Goal: Task Accomplishment & Management: Complete application form

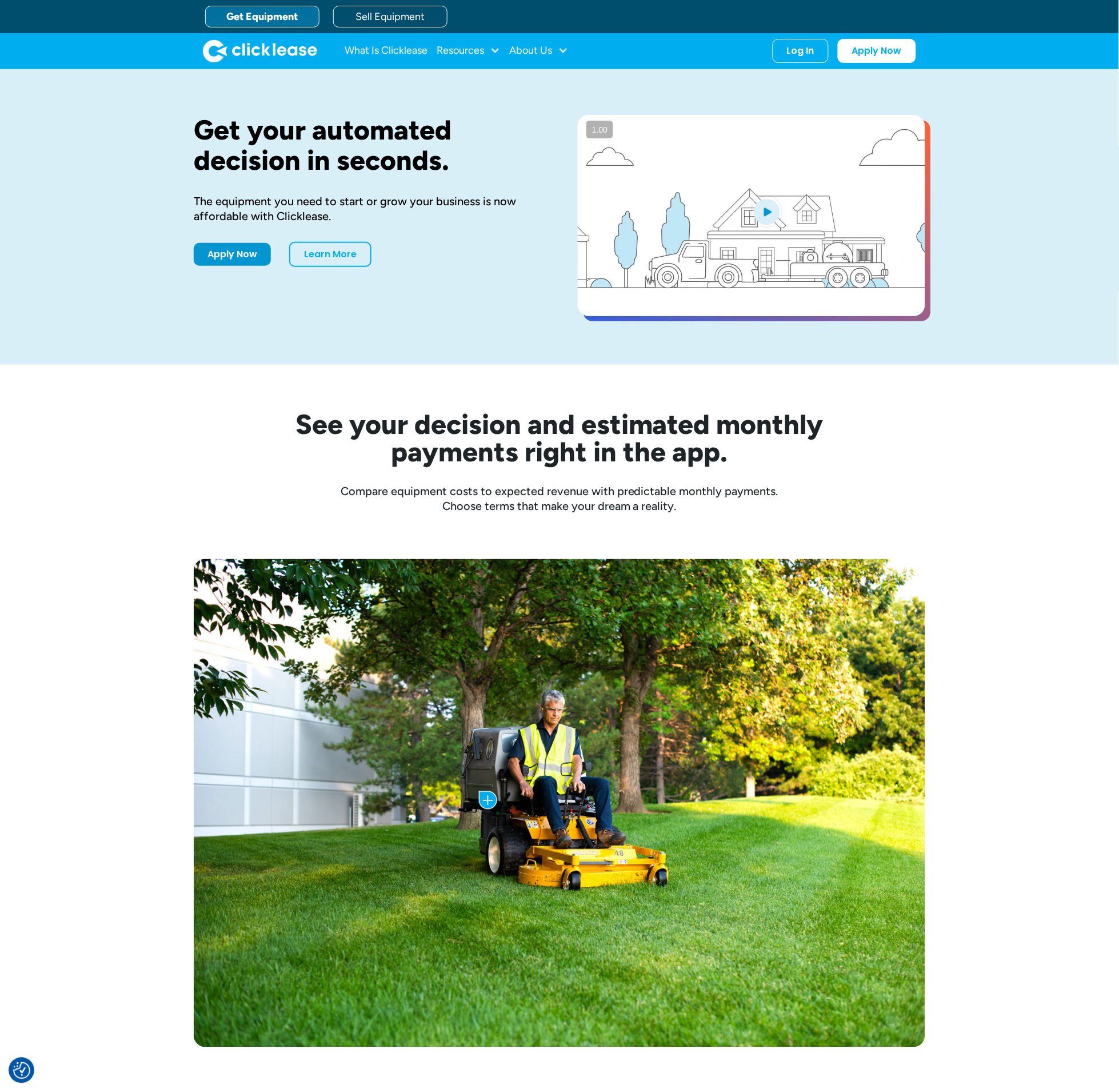
click at [1037, 257] on div "Get your automated decision in seconds. The equipment you need to start or grow…" at bounding box center [560, 217] width 1119 height 296
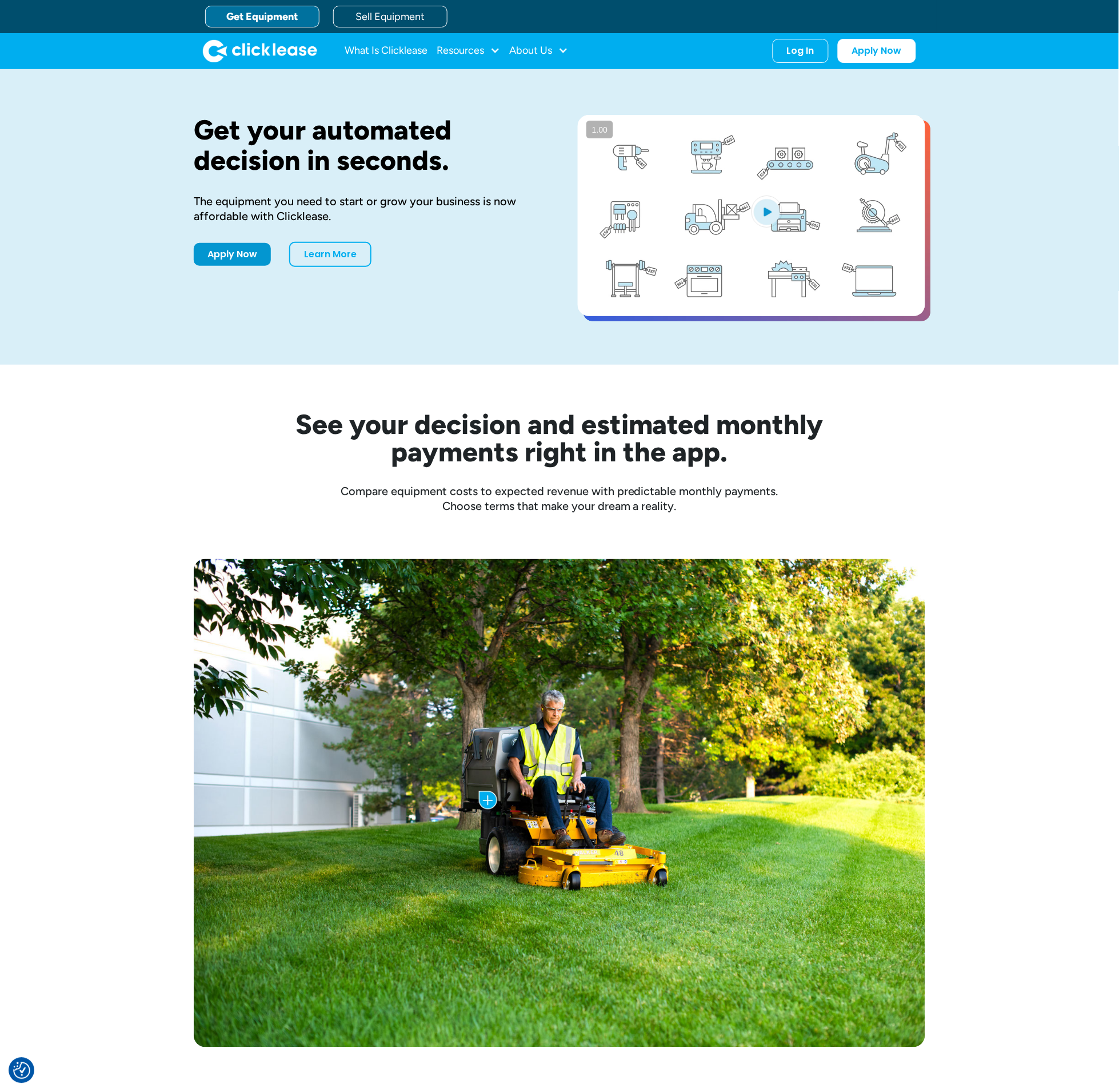
click at [1038, 257] on div "Get your automated decision in seconds. The equipment you need to start or grow…" at bounding box center [560, 217] width 1119 height 296
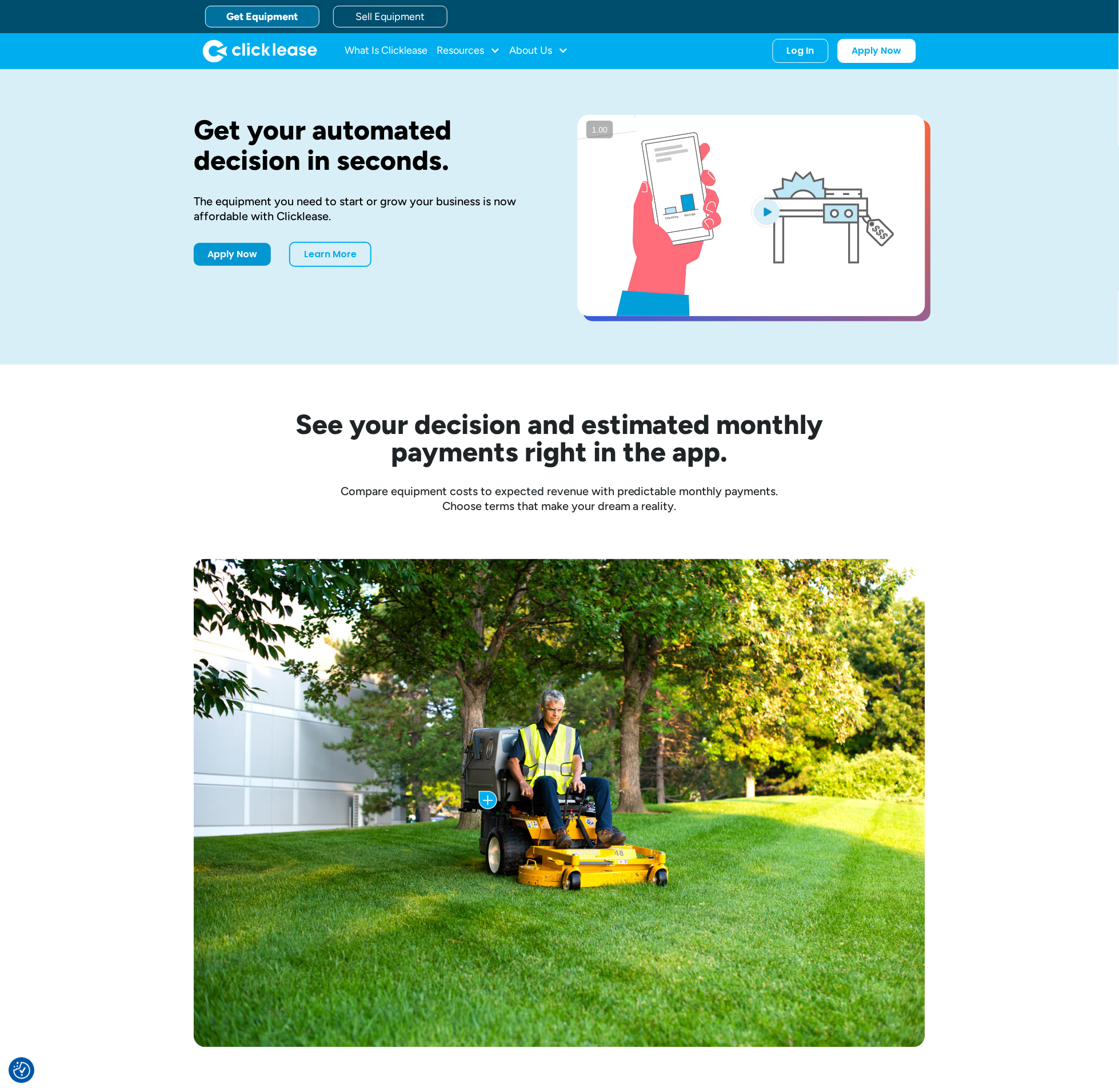
click at [989, 101] on div "Get your automated decision in seconds. The equipment you need to start or grow…" at bounding box center [560, 217] width 1119 height 296
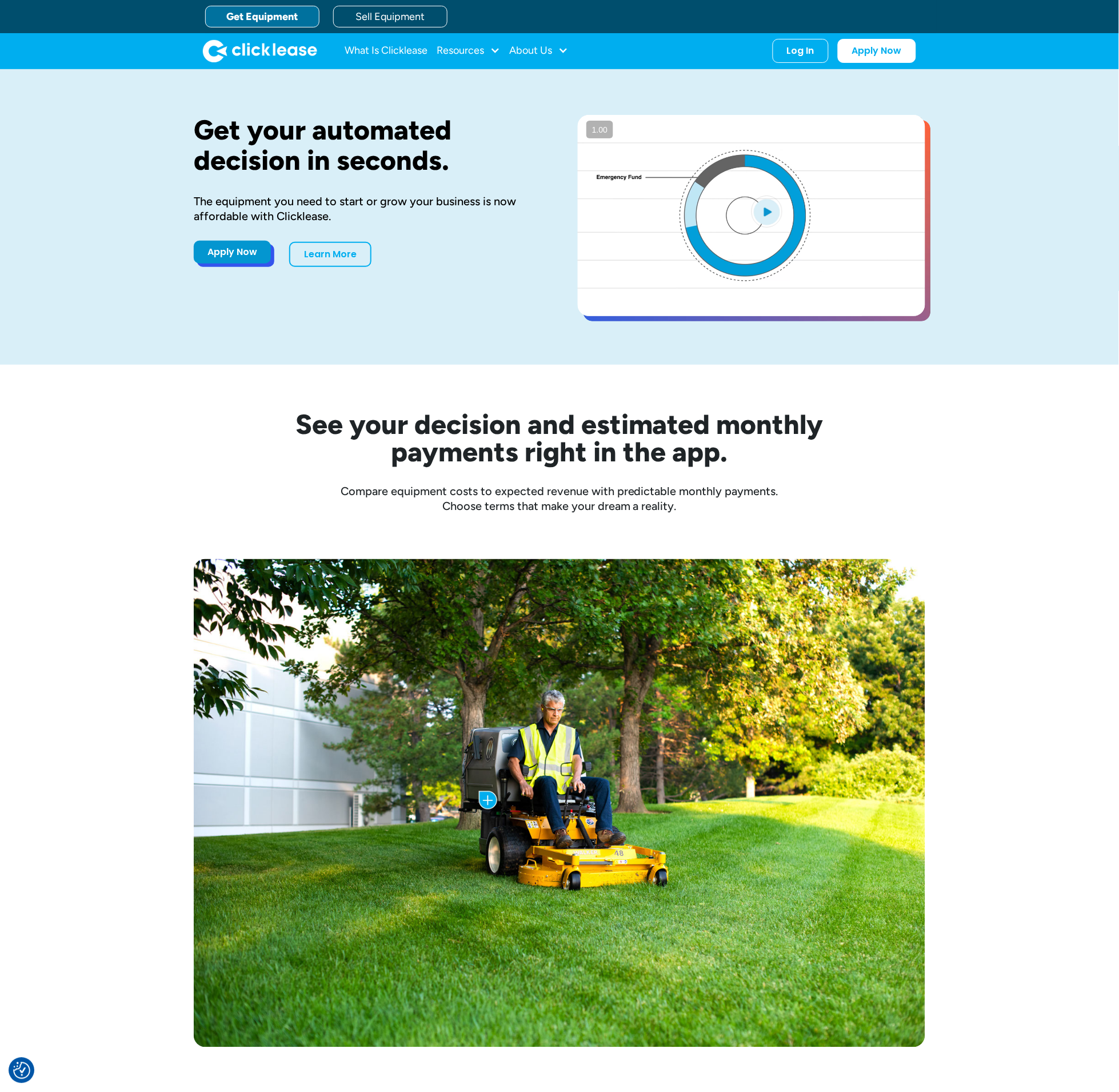
click at [265, 260] on link "Apply Now" at bounding box center [232, 252] width 77 height 23
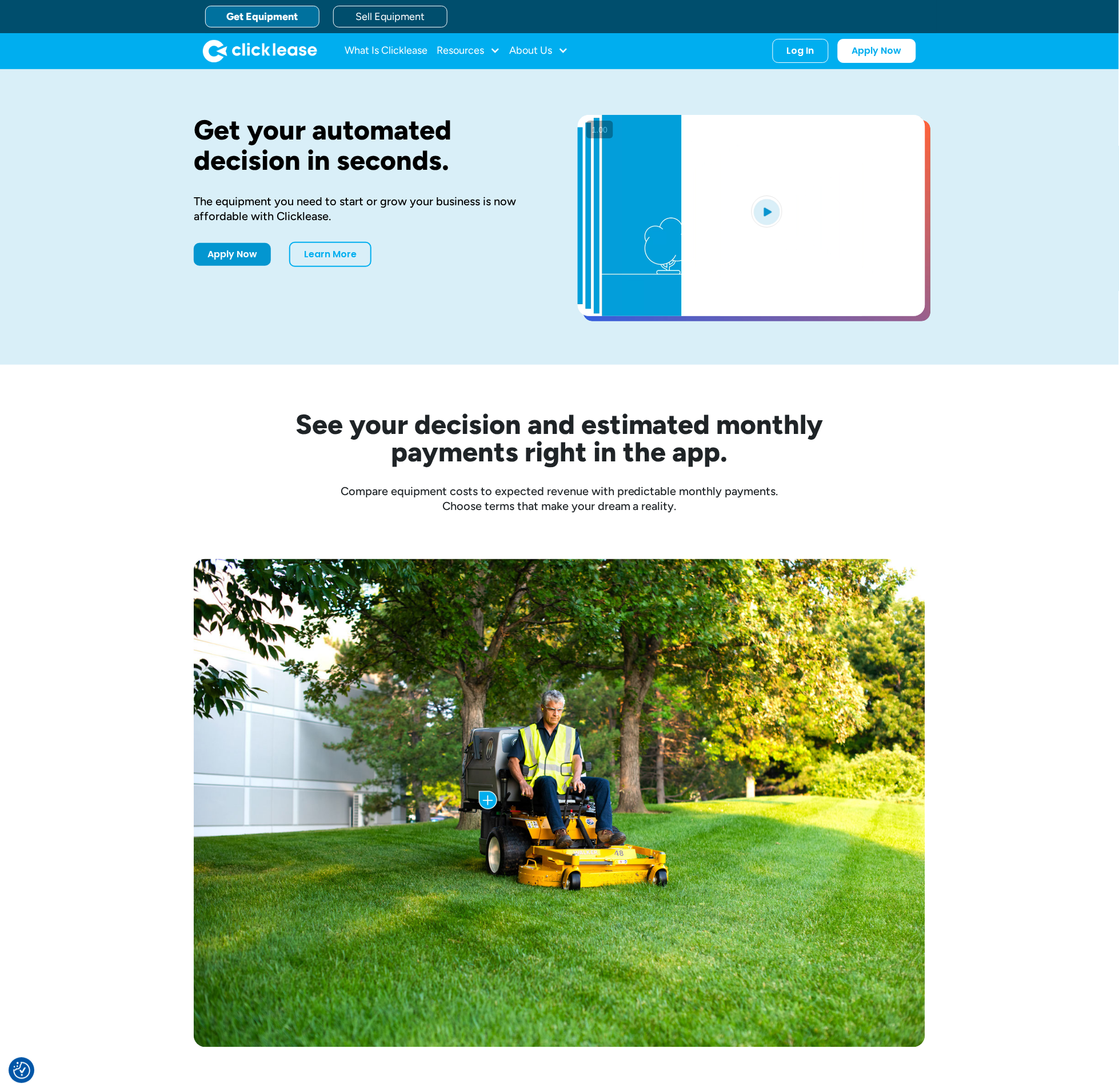
click at [855, 61] on link "Apply Now" at bounding box center [877, 51] width 78 height 24
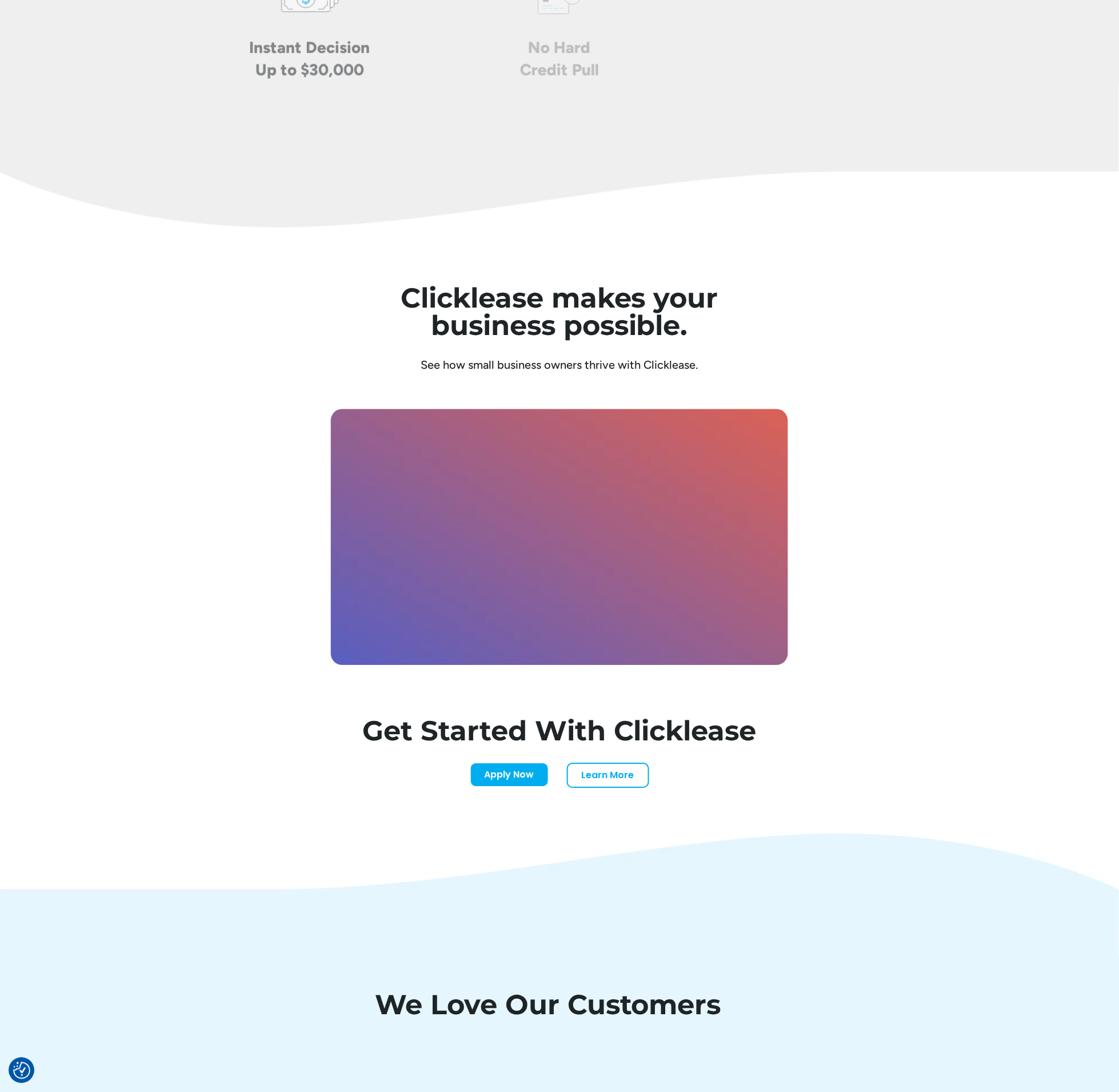
scroll to position [3428, 0]
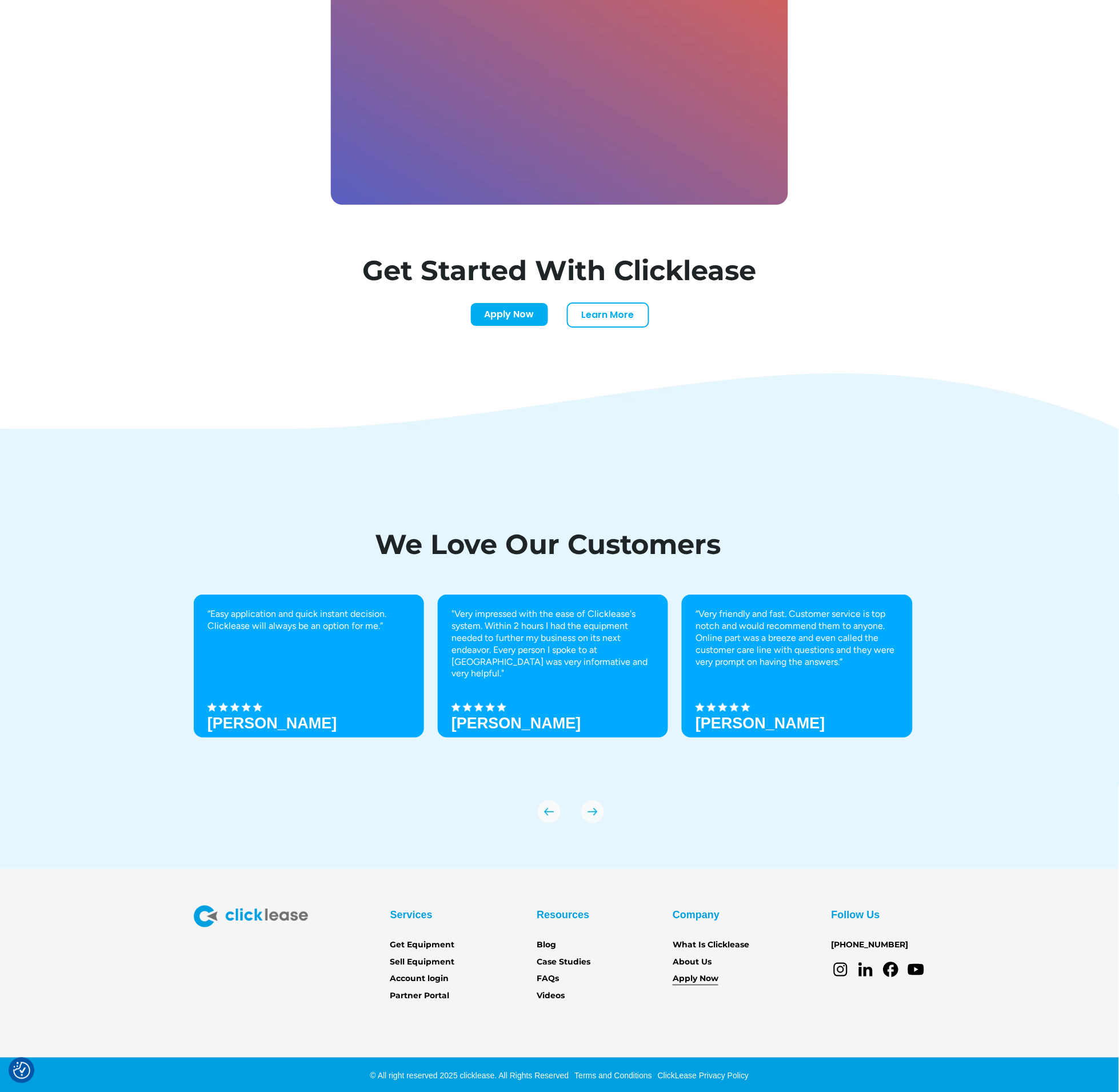
click at [699, 975] on link "Apply Now" at bounding box center [695, 979] width 46 height 13
